Goal: Check status

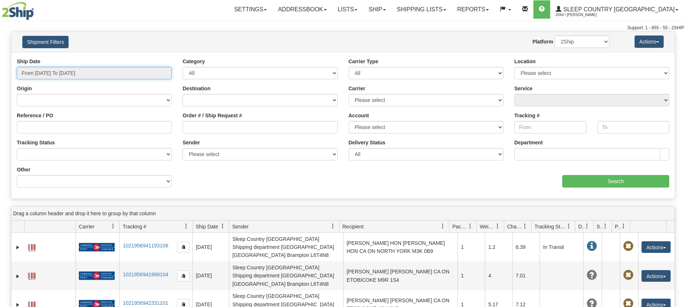
drag, startPoint x: 0, startPoint y: 0, endPoint x: 73, endPoint y: 110, distance: 131.6
click at [100, 69] on input "From [DATE] To [DATE]" at bounding box center [94, 73] width 155 height 12
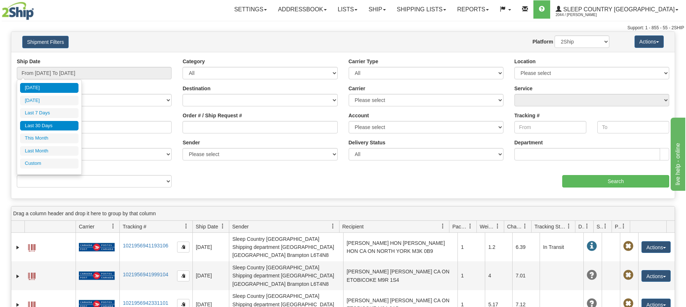
click at [57, 128] on li "Last 30 Days" at bounding box center [49, 126] width 58 height 10
type input "From [DATE] To [DATE]"
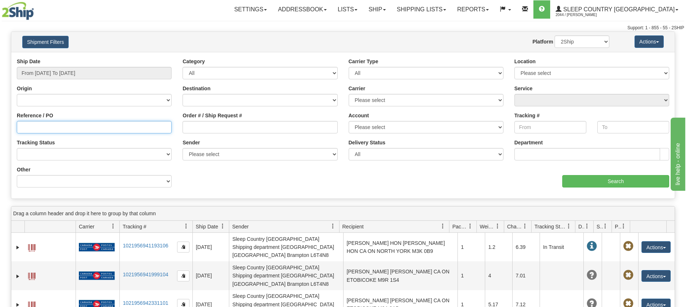
click at [87, 128] on input "Reference / PO" at bounding box center [94, 127] width 155 height 12
drag, startPoint x: 67, startPoint y: 129, endPoint x: -4, endPoint y: 127, distance: 70.9
click at [0, 127] on html "Upgrade Account Cancel Toggle navigation Settings New Senders" at bounding box center [343, 153] width 686 height 307
type input "1053964"
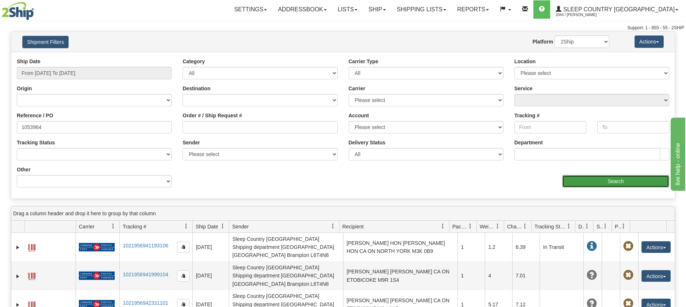
click at [588, 180] on input "Search" at bounding box center [615, 181] width 107 height 12
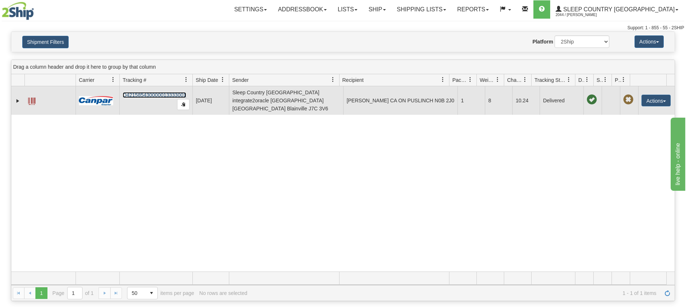
click at [147, 92] on link "D421585430000013333001" at bounding box center [155, 95] width 64 height 6
drag, startPoint x: 340, startPoint y: 97, endPoint x: 379, endPoint y: 98, distance: 39.1
click at [379, 98] on td "[PERSON_NAME] CA ON PUSLINCH N0B 2J0" at bounding box center [400, 100] width 114 height 28
